Goal: Check status: Check status

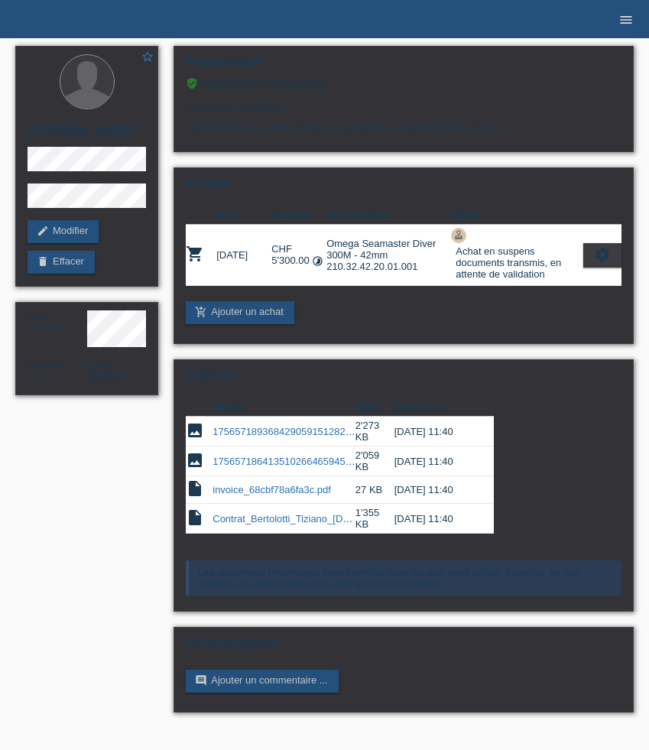
click at [625, 24] on icon "menu" at bounding box center [625, 19] width 15 height 15
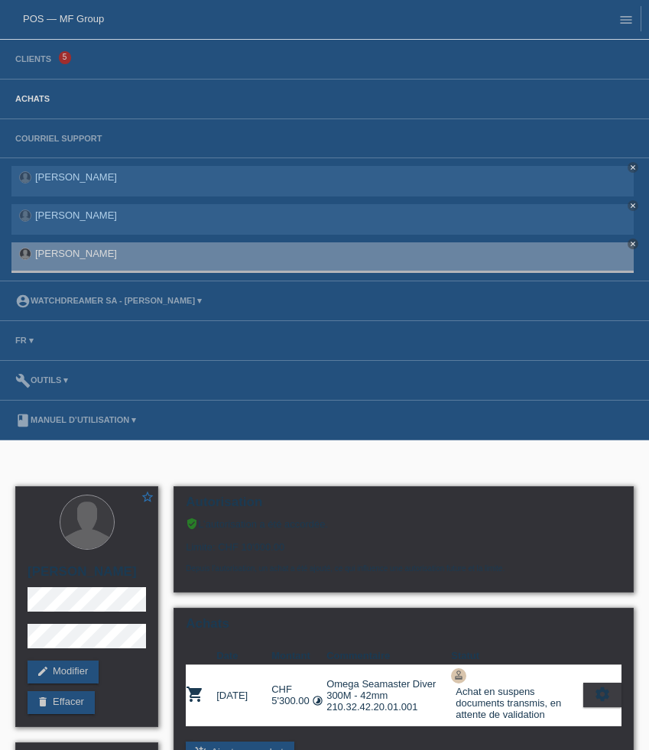
click at [22, 101] on link "Achats" at bounding box center [33, 98] width 50 height 9
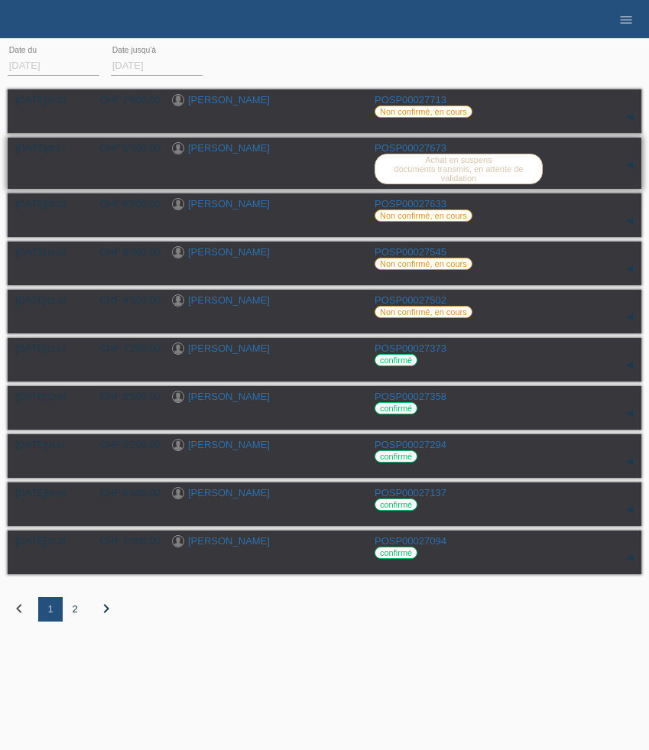
click at [398, 148] on link "POSP00027673" at bounding box center [410, 147] width 72 height 11
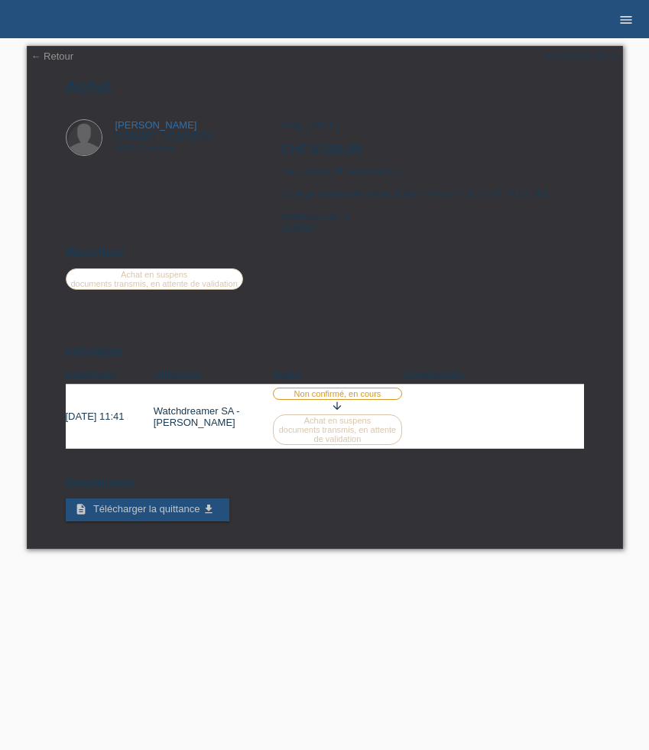
click at [624, 17] on icon "menu" at bounding box center [625, 19] width 15 height 15
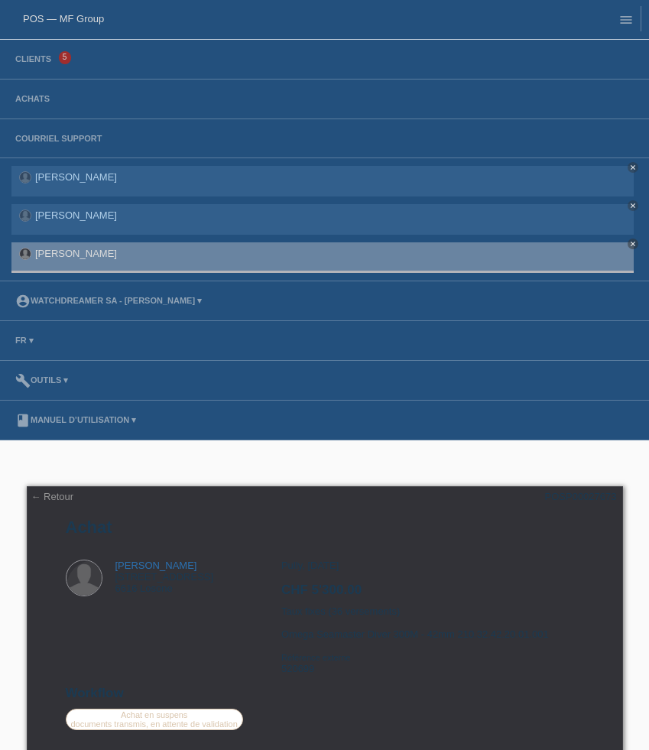
click at [60, 21] on link "POS — MF Group" at bounding box center [63, 18] width 81 height 11
